Goal: Transaction & Acquisition: Subscribe to service/newsletter

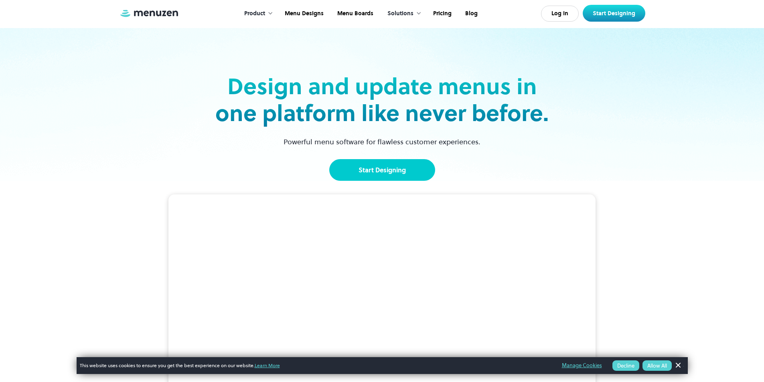
click at [398, 174] on link "Start Designing" at bounding box center [382, 170] width 106 height 22
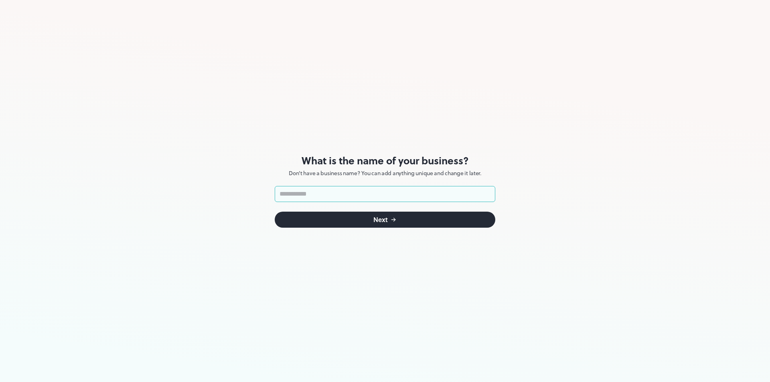
click at [319, 199] on input "text" at bounding box center [385, 194] width 221 height 16
type input "*"
type input "**********"
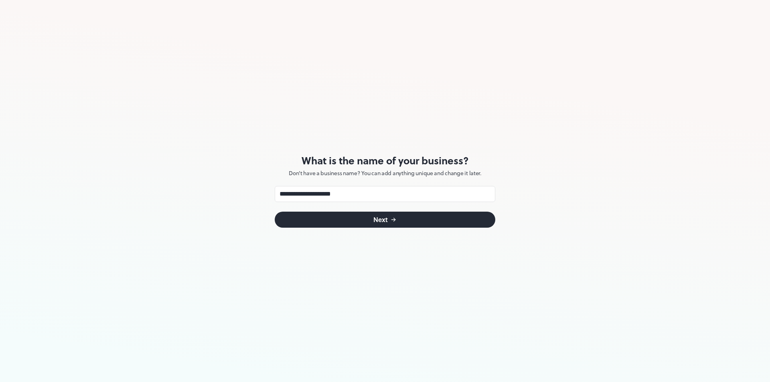
click at [324, 215] on button "Next" at bounding box center [385, 220] width 221 height 16
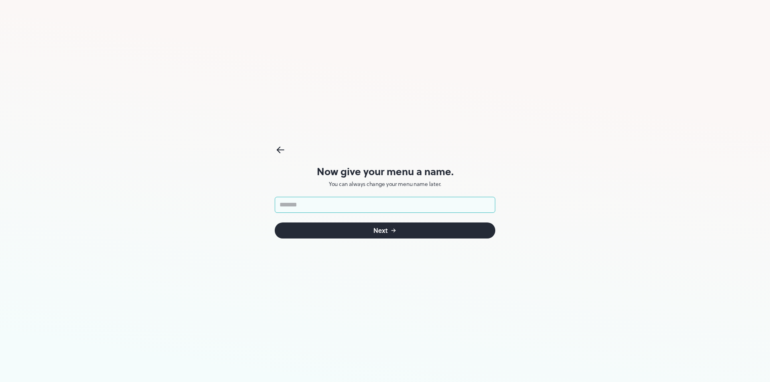
click at [324, 205] on input "text" at bounding box center [385, 205] width 221 height 16
type input "**********"
click at [379, 236] on button "Next" at bounding box center [385, 231] width 221 height 16
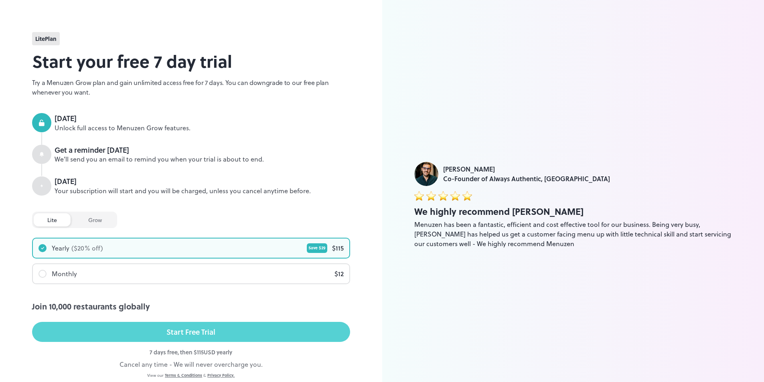
click at [129, 335] on button "Start Free Trial" at bounding box center [191, 332] width 318 height 20
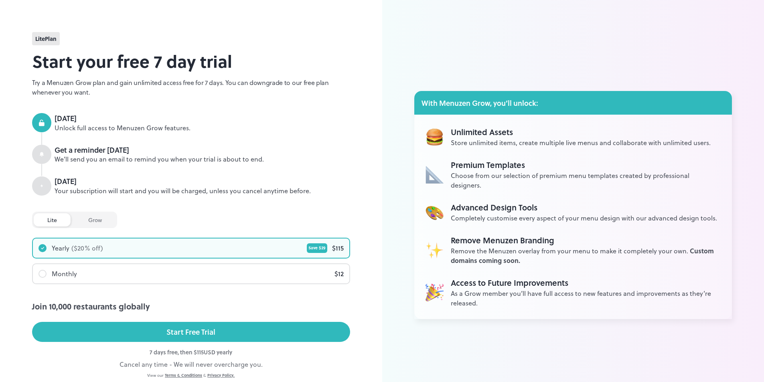
scroll to position [28, 0]
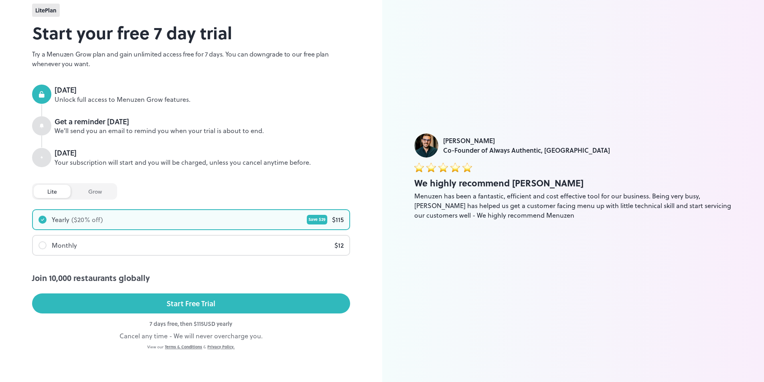
click at [99, 189] on div "grow" at bounding box center [95, 191] width 41 height 13
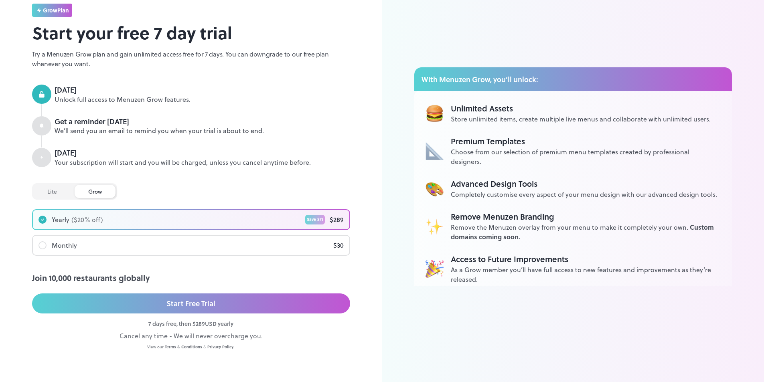
click at [47, 187] on div "lite" at bounding box center [52, 191] width 37 height 13
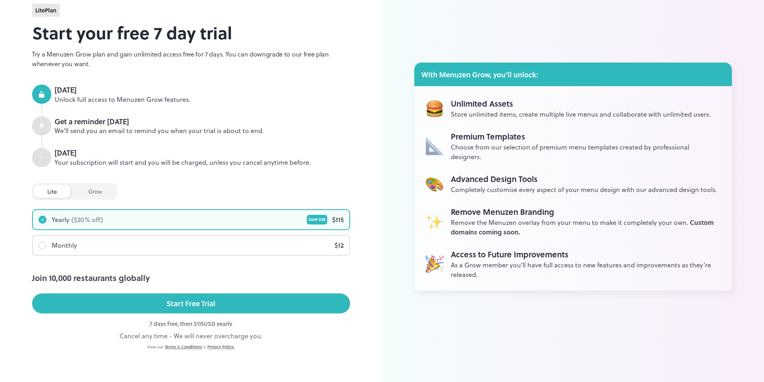
click at [86, 194] on div "grow" at bounding box center [95, 191] width 41 height 13
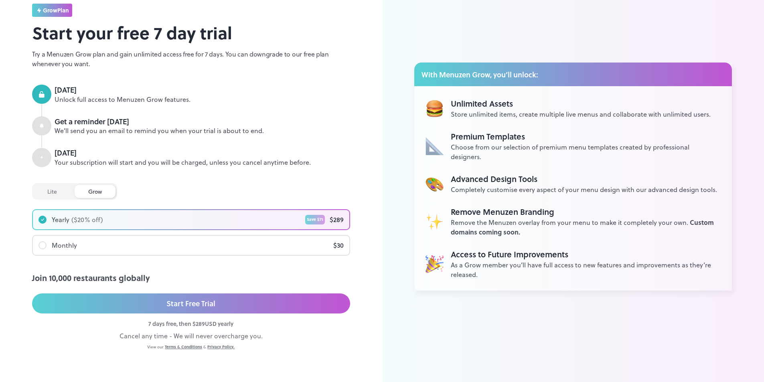
click at [53, 195] on div "lite" at bounding box center [52, 191] width 37 height 13
